Goal: Task Accomplishment & Management: Complete application form

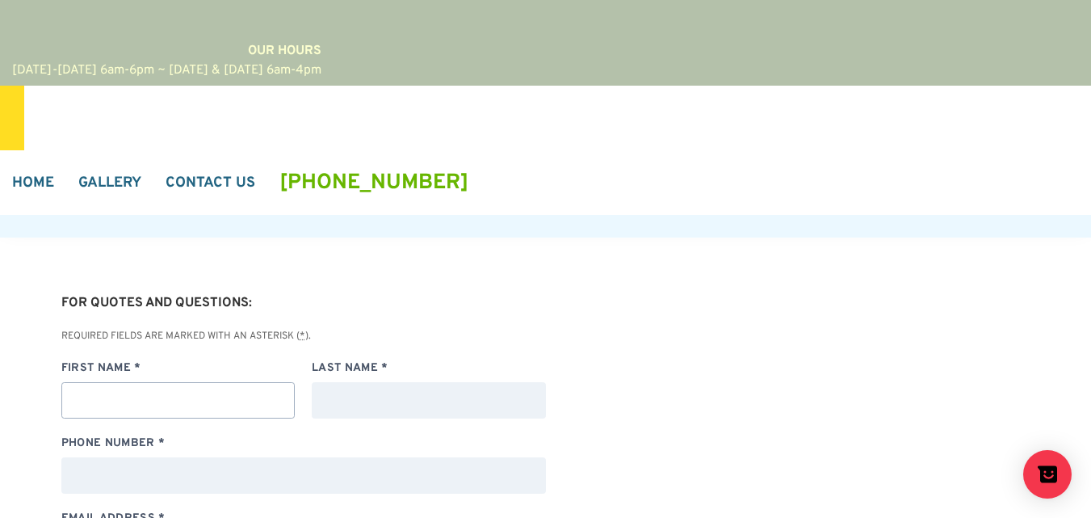
click at [114, 382] on input "First Name *" at bounding box center [178, 400] width 234 height 36
type input "[PERSON_NAME]"
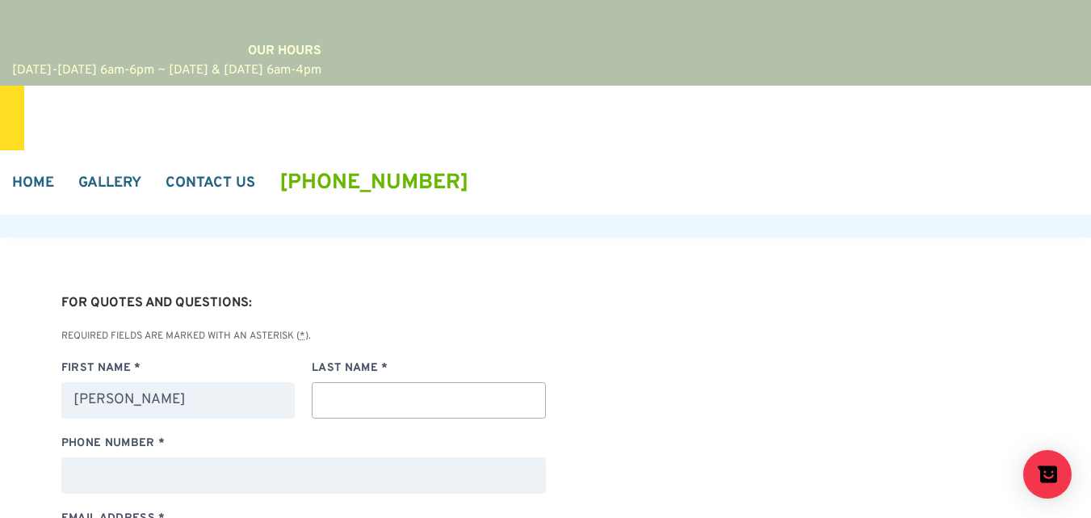
type input "[PERSON_NAME]"
type input "[EMAIL_ADDRESS][DOMAIN_NAME]"
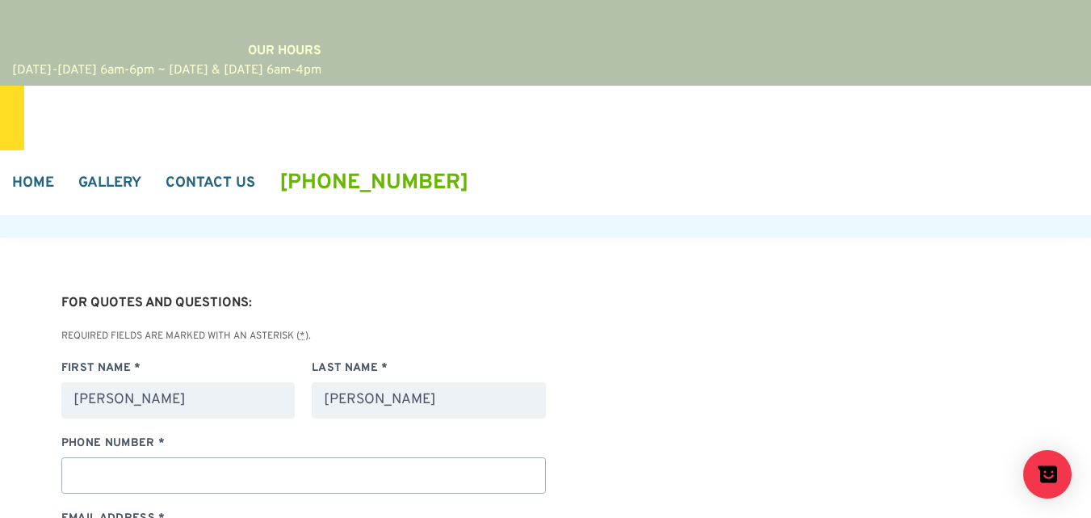
click at [116, 457] on input "Phone Number *" at bounding box center [303, 475] width 485 height 36
type input "7038284371"
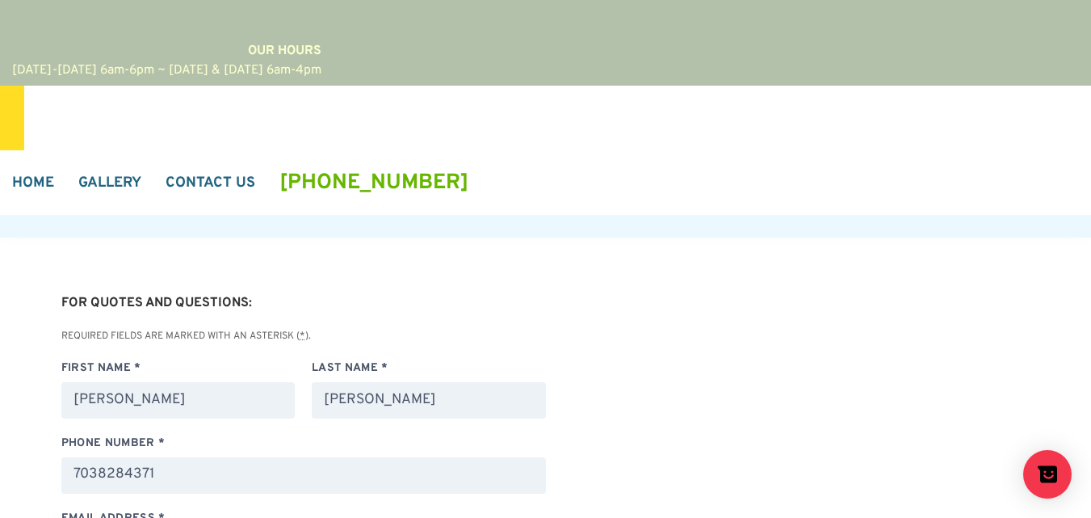
select select "Facebook"
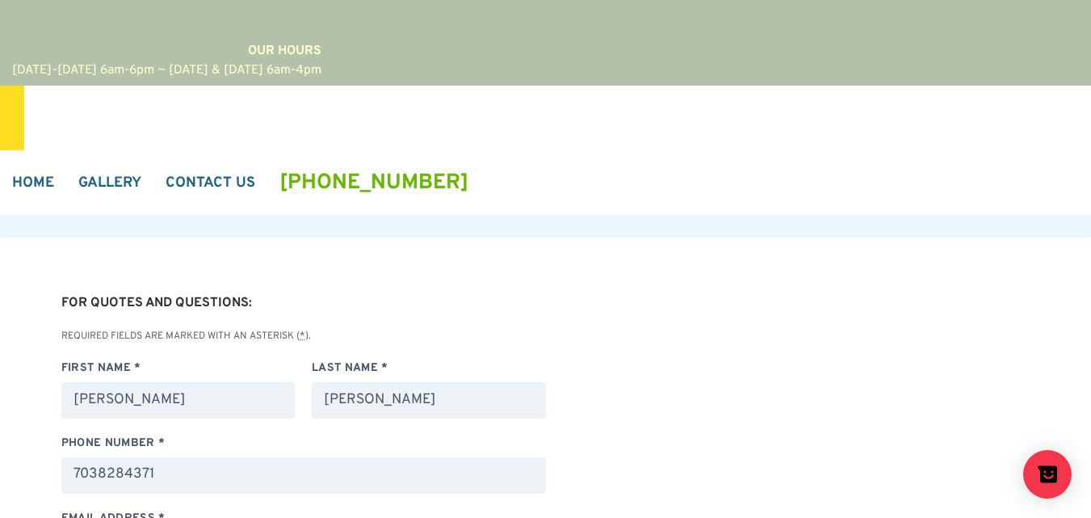
paste textarea "Subject: Unique Opportunity for Expanding Your Daycare Business in [GEOGRAPHIC_…"
type textarea "Subject: Unique Opportunity for Expanding Your Daycare Business in [GEOGRAPHIC_…"
select select "Facebook"
